Goal: Navigation & Orientation: Find specific page/section

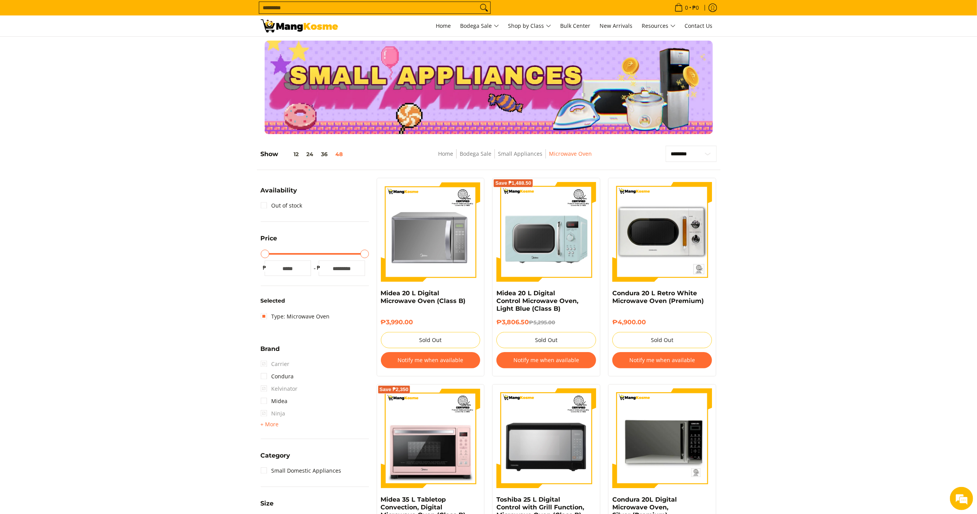
click at [308, 23] on img at bounding box center [299, 25] width 77 height 13
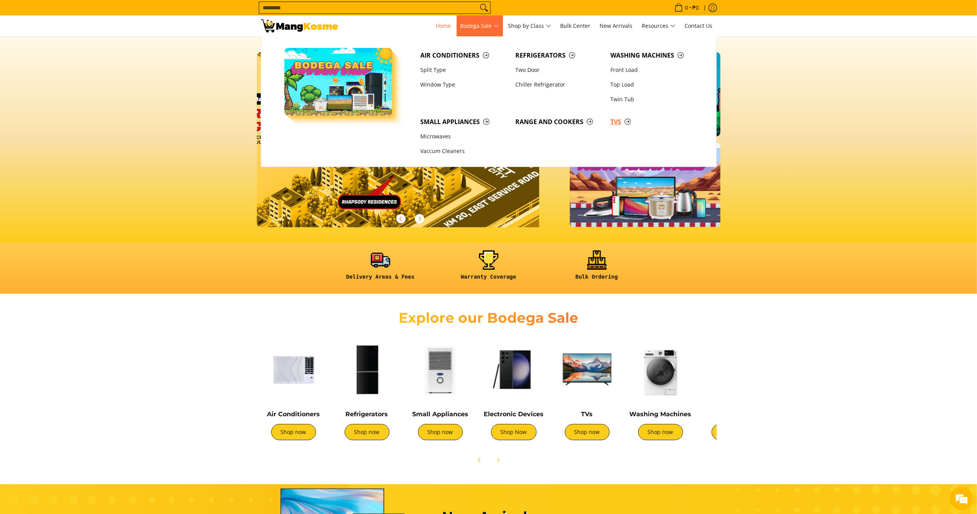
click at [609, 120] on link "TVs" at bounding box center [653, 121] width 95 height 15
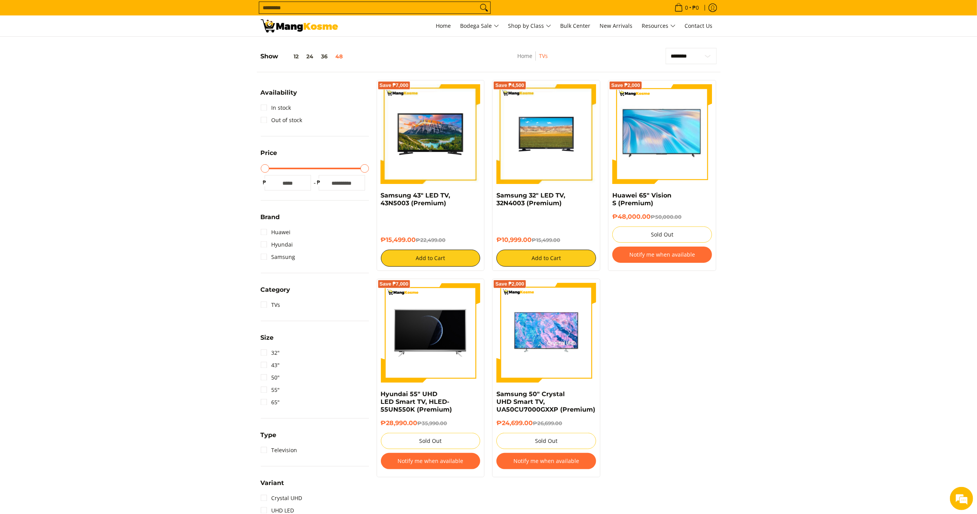
scroll to position [81, 0]
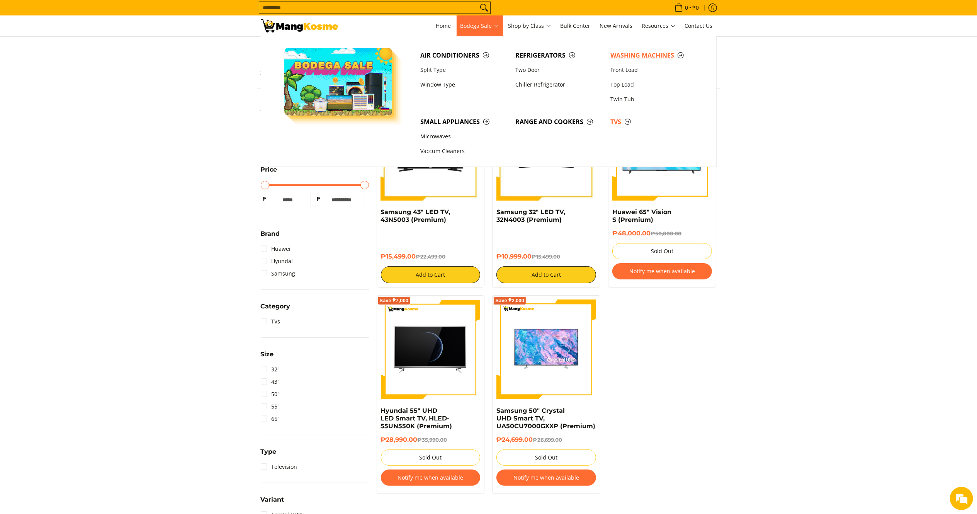
click at [640, 52] on span "Washing Machines" at bounding box center [653, 56] width 87 height 10
